Goal: Find specific page/section: Find specific page/section

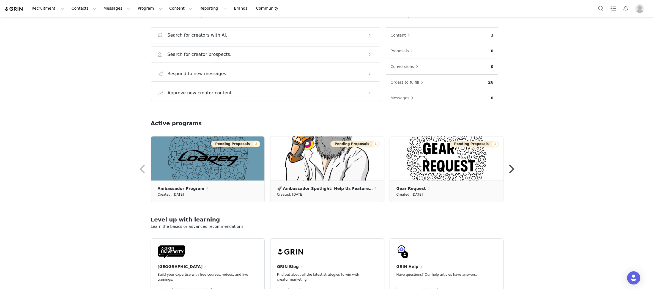
scroll to position [75, 0]
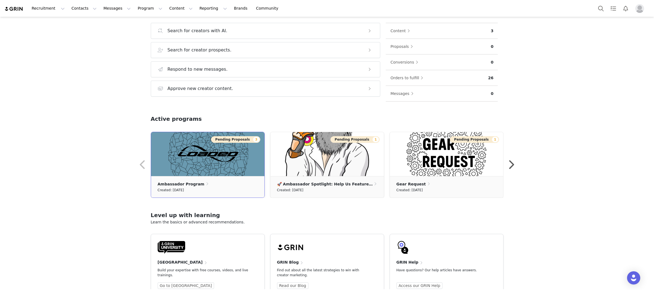
click at [241, 155] on img at bounding box center [207, 154] width 113 height 44
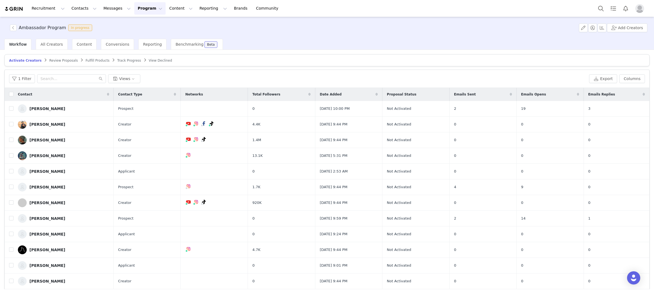
click at [150, 9] on button "Program Program" at bounding box center [149, 8] width 31 height 12
click at [49, 42] on span "All Creators" at bounding box center [51, 44] width 22 height 4
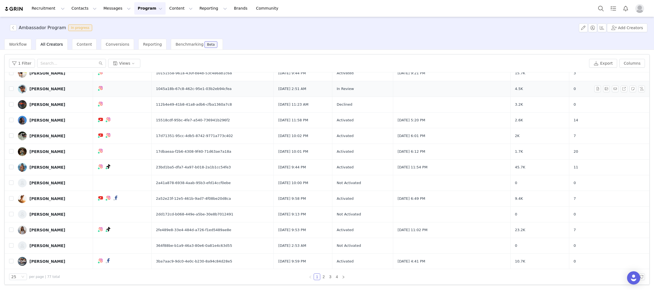
scroll to position [65, 0]
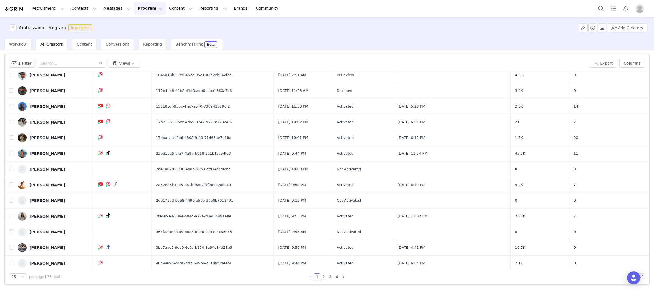
click at [150, 9] on button "Program Program" at bounding box center [149, 8] width 31 height 12
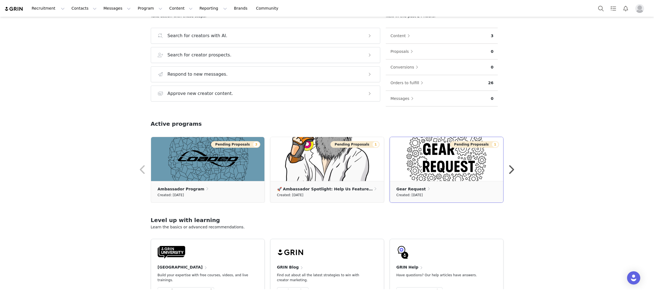
scroll to position [62, 0]
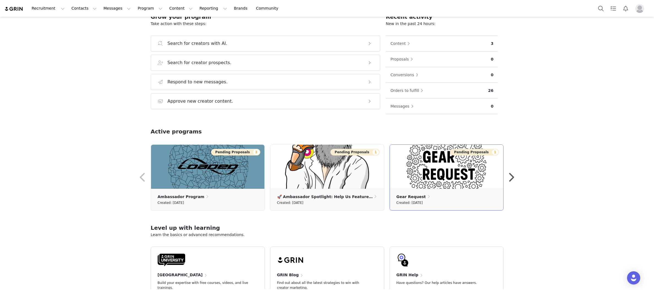
click at [464, 161] on img at bounding box center [446, 167] width 113 height 44
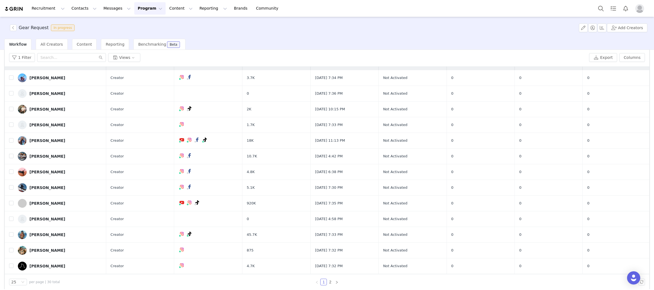
scroll to position [10, 0]
click at [53, 42] on span "All Creators" at bounding box center [51, 44] width 22 height 4
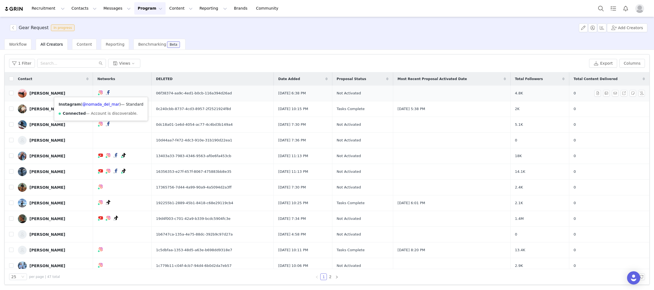
click at [100, 94] on img at bounding box center [100, 92] width 4 height 4
click at [100, 92] on img at bounding box center [100, 92] width 4 height 4
click at [101, 104] on link "@nomada_del_mar" at bounding box center [100, 104] width 37 height 4
